Goal: Task Accomplishment & Management: Manage account settings

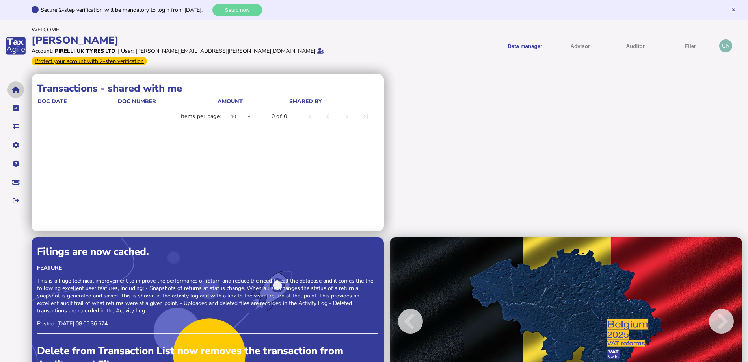
click at [17, 90] on icon "navigate application pages" at bounding box center [15, 90] width 7 height 0
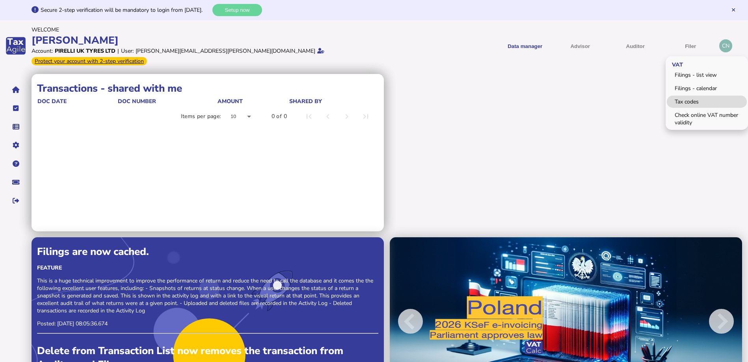
click at [688, 96] on link "Tax codes" at bounding box center [707, 102] width 80 height 12
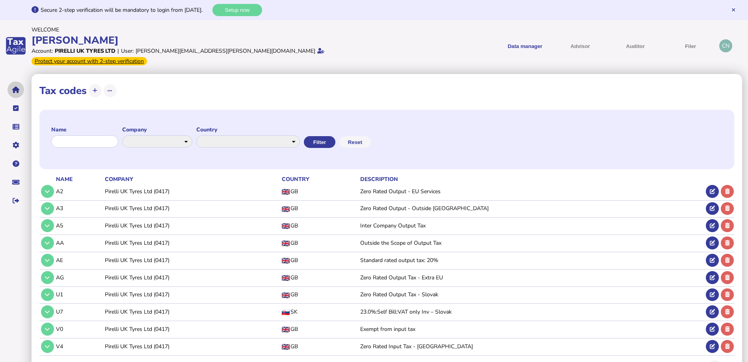
click at [12, 84] on button "navigate application pages" at bounding box center [15, 90] width 17 height 17
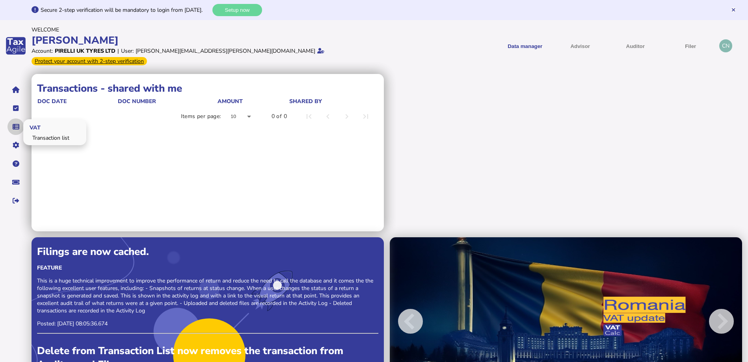
click at [12, 119] on button "navigate application pages" at bounding box center [15, 127] width 17 height 17
click at [47, 132] on link "Transaction list" at bounding box center [54, 138] width 61 height 12
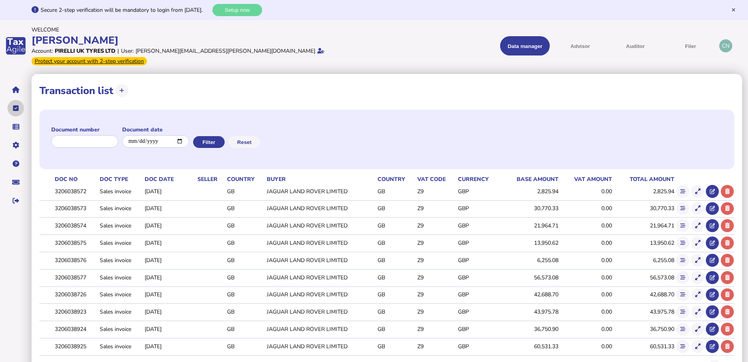
click at [17, 108] on icon "navigate application pages" at bounding box center [16, 108] width 6 height 0
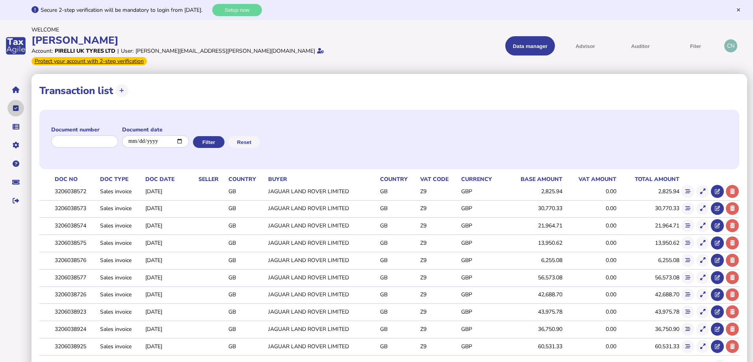
select select "**********"
select select "********"
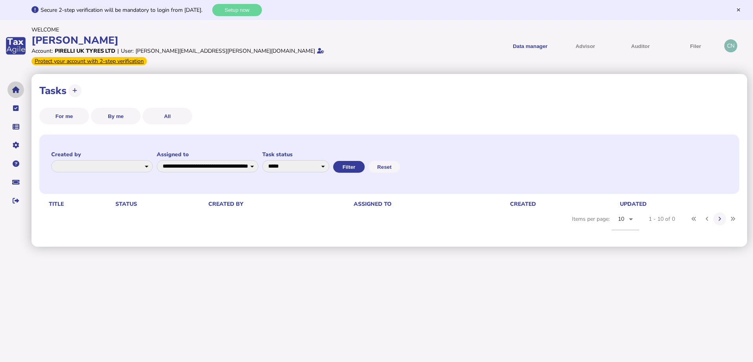
click at [20, 83] on button "navigate application pages" at bounding box center [15, 90] width 17 height 17
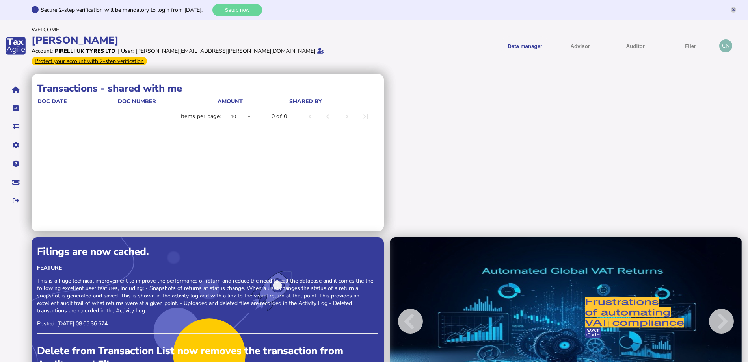
click at [734, 11] on icon at bounding box center [733, 9] width 3 height 5
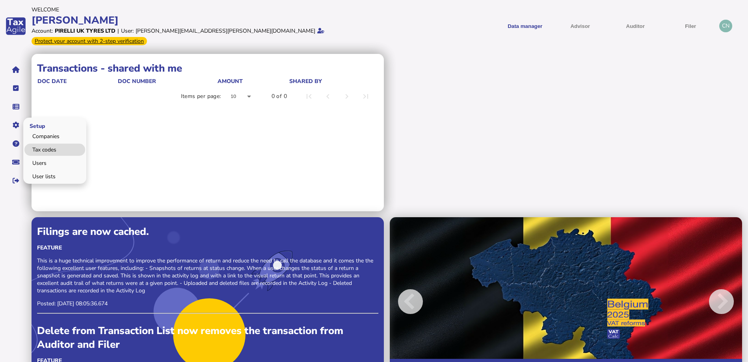
click at [50, 144] on link "Tax codes" at bounding box center [54, 150] width 61 height 12
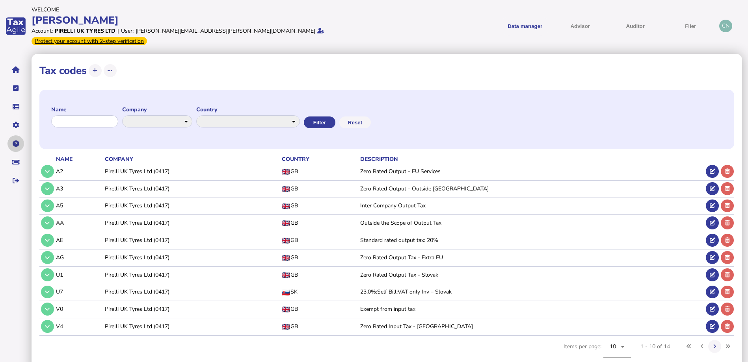
click at [17, 144] on icon "navigate application pages" at bounding box center [16, 144] width 7 height 0
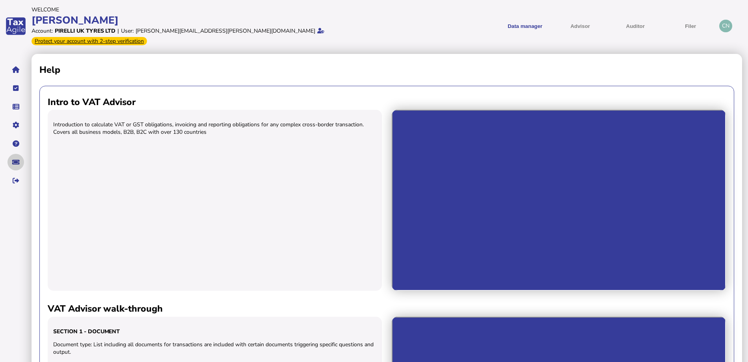
click at [17, 162] on icon "navigate application pages" at bounding box center [15, 162] width 7 height 0
click at [14, 70] on icon "navigate application pages" at bounding box center [15, 70] width 7 height 0
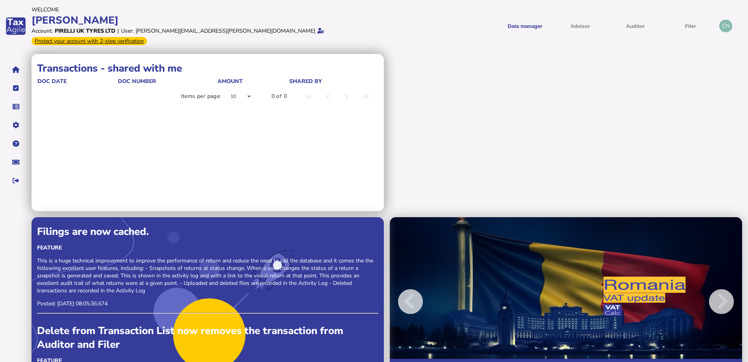
click at [169, 118] on div "Transactions - shared with me doc date doc number Amount shared by Items per pa…" at bounding box center [208, 133] width 352 height 158
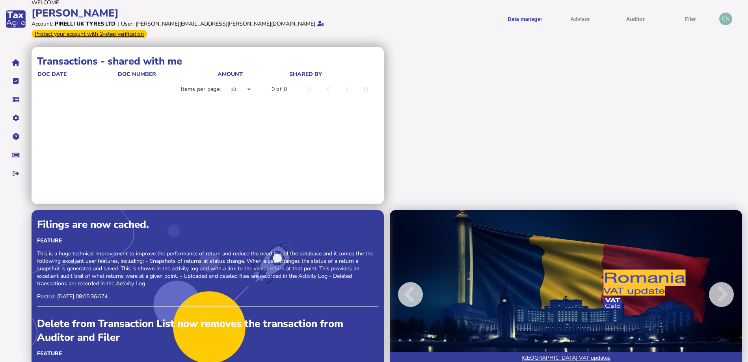
scroll to position [9, 0]
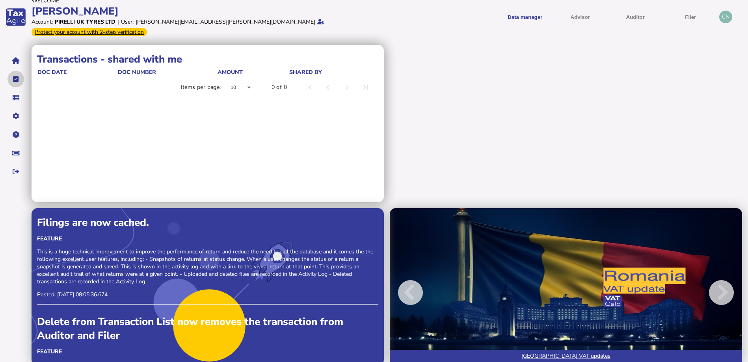
click at [15, 71] on button "navigate application pages" at bounding box center [15, 79] width 17 height 17
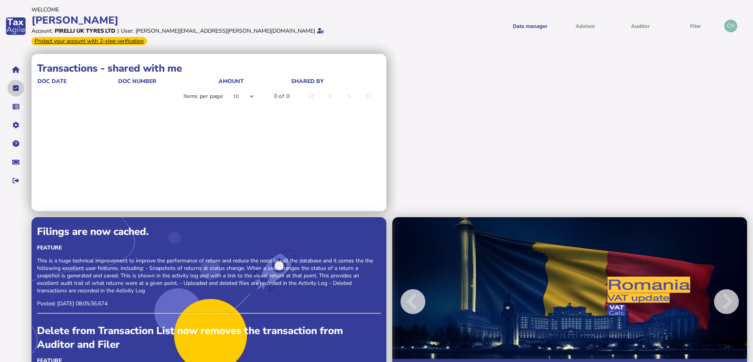
select select "**********"
select select "********"
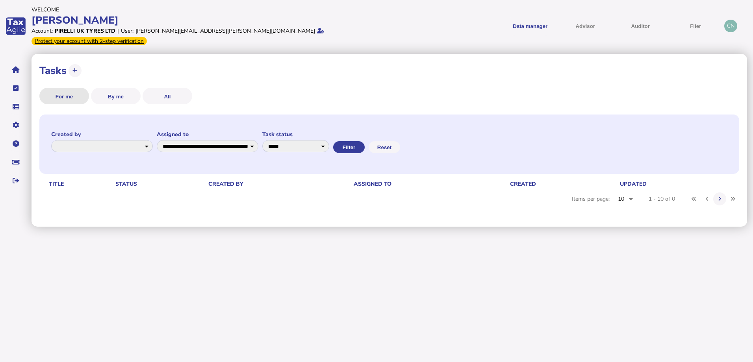
click at [69, 88] on button "For me" at bounding box center [64, 96] width 50 height 17
click at [121, 90] on button "By me" at bounding box center [116, 96] width 50 height 17
click at [170, 88] on button "All" at bounding box center [168, 96] width 50 height 17
select select
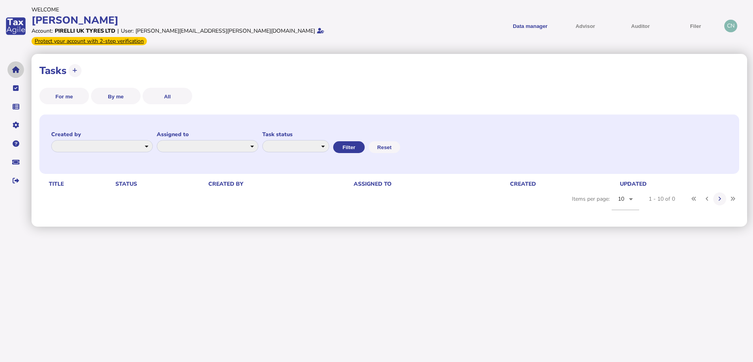
click at [15, 70] on icon "navigate application pages" at bounding box center [15, 70] width 7 height 0
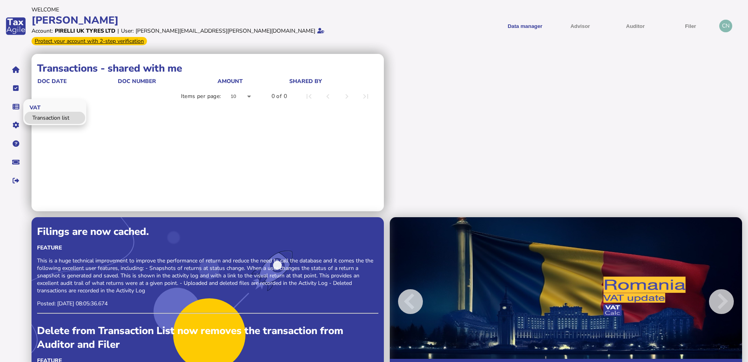
click at [53, 113] on link "Transaction list" at bounding box center [54, 118] width 61 height 12
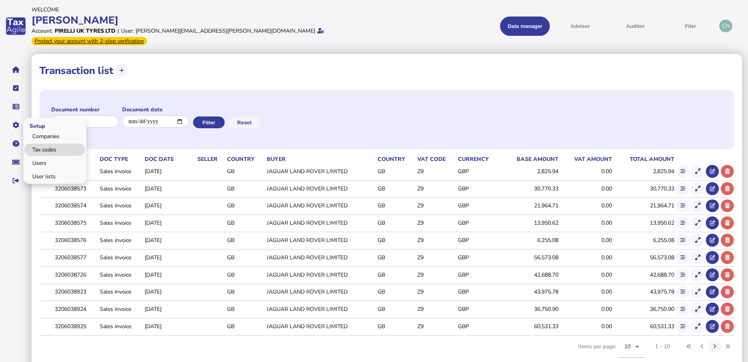
click at [52, 144] on link "Tax codes" at bounding box center [54, 150] width 61 height 12
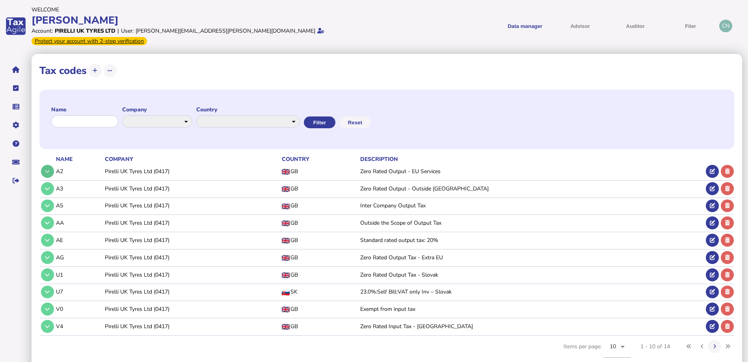
click at [51, 166] on button at bounding box center [47, 171] width 13 height 13
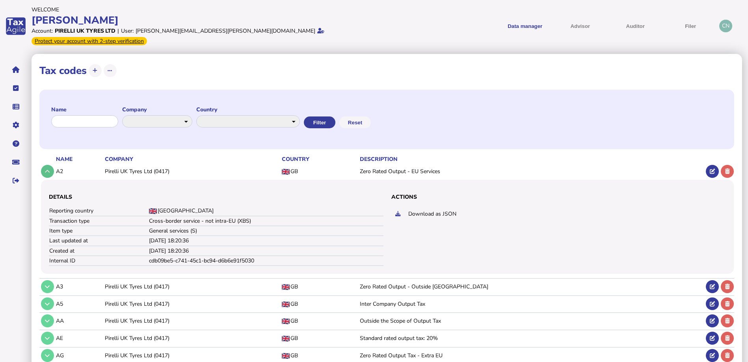
click at [49, 169] on icon at bounding box center [47, 171] width 5 height 5
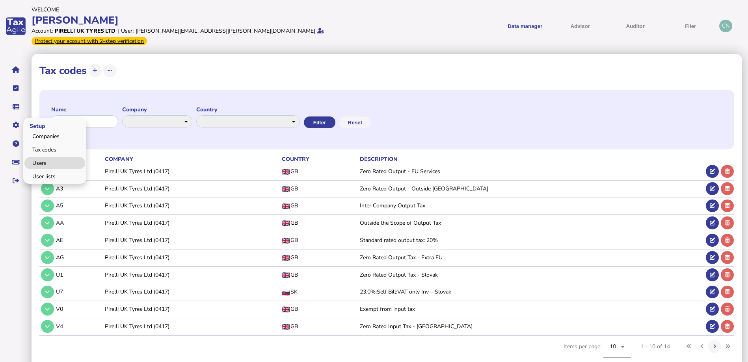
click at [41, 158] on link "Users" at bounding box center [54, 163] width 61 height 12
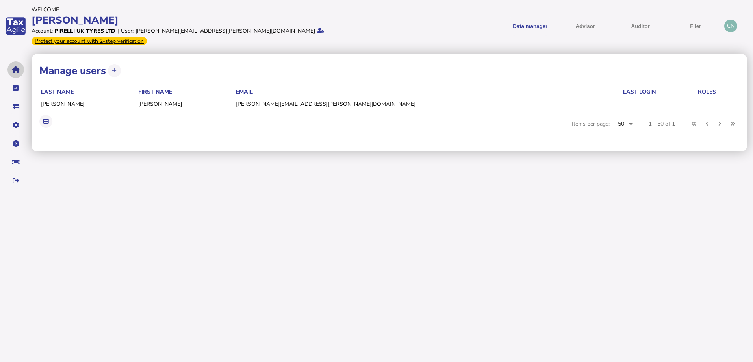
click at [18, 67] on button "navigate application pages" at bounding box center [15, 69] width 17 height 17
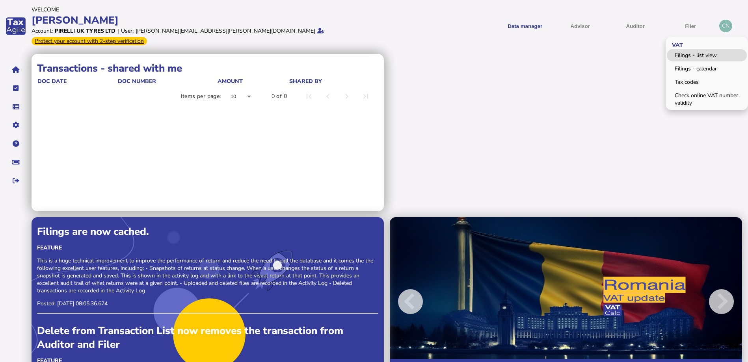
click at [693, 49] on link "Filings - list view" at bounding box center [707, 55] width 80 height 12
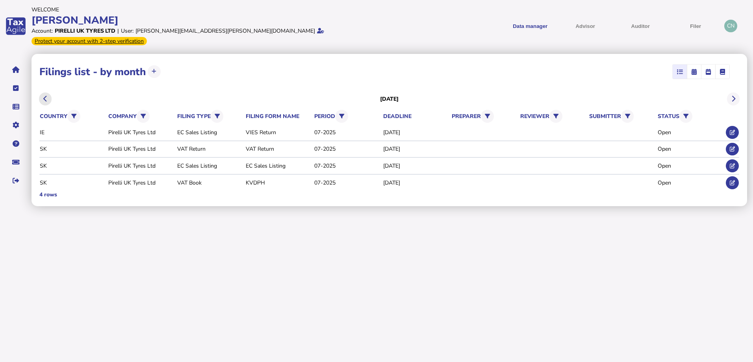
click at [47, 93] on button at bounding box center [45, 99] width 13 height 13
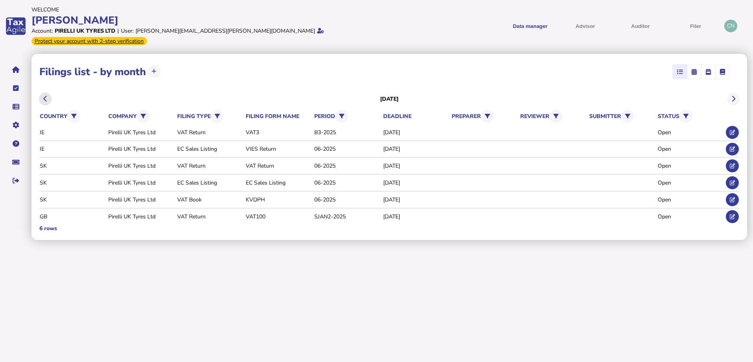
click at [47, 93] on button at bounding box center [45, 99] width 13 height 13
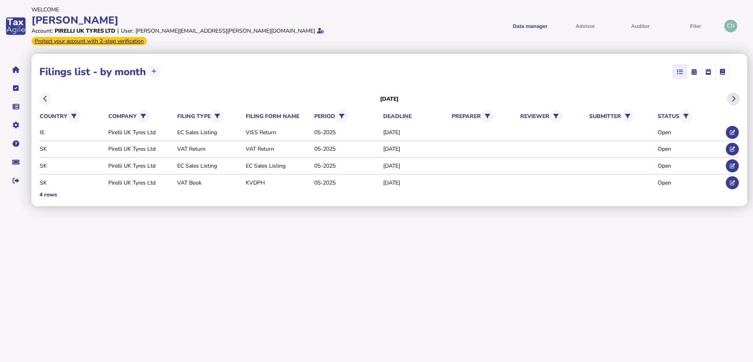
click at [734, 99] on icon at bounding box center [734, 99] width 4 height 0
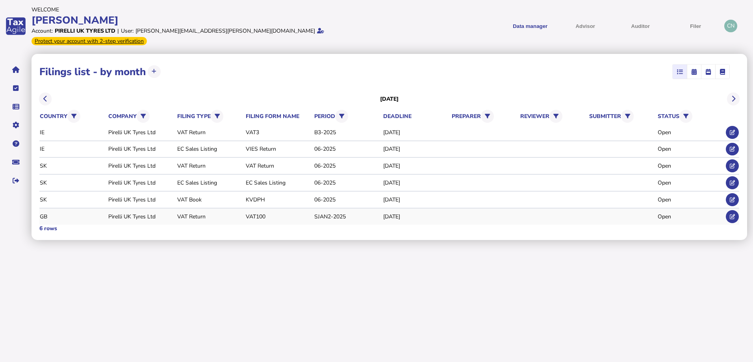
click at [103, 213] on div "GB" at bounding box center [73, 216] width 66 height 7
click at [734, 214] on icon at bounding box center [732, 216] width 5 height 5
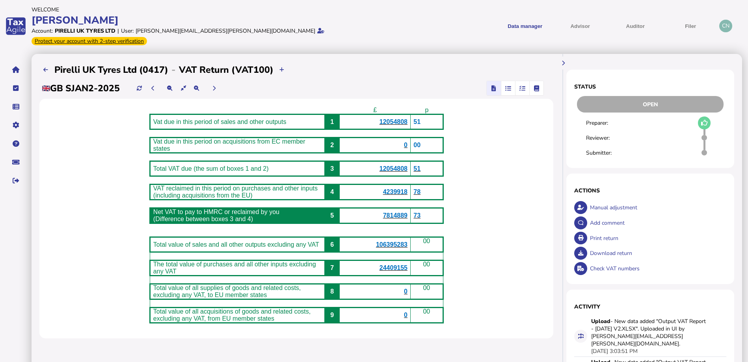
click at [521, 88] on icon "button" at bounding box center [522, 88] width 6 height 0
